Goal: Communication & Community: Answer question/provide support

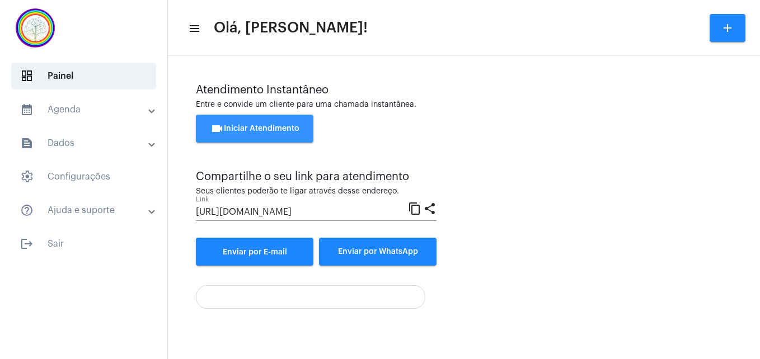
click at [235, 137] on button "videocam Iniciar Atendimento" at bounding box center [255, 129] width 118 height 28
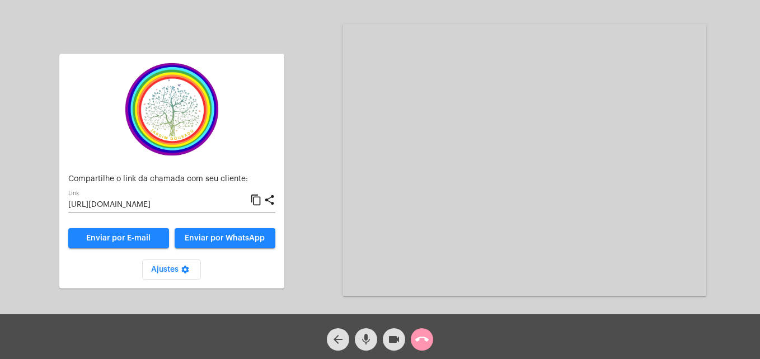
click at [256, 201] on mat-icon "content_copy" at bounding box center [256, 200] width 12 height 13
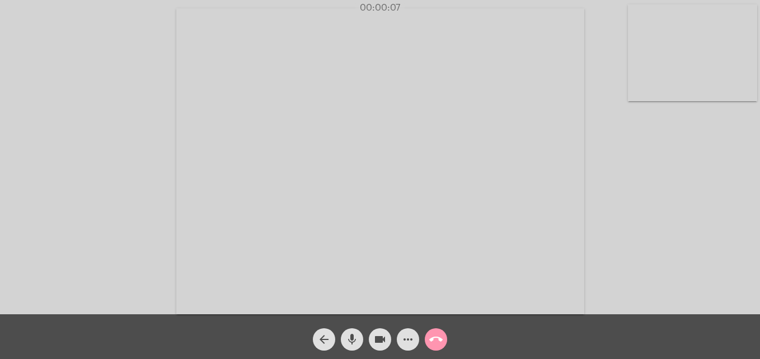
click at [637, 83] on video at bounding box center [692, 52] width 129 height 97
click at [320, 296] on video at bounding box center [482, 160] width 408 height 306
